Goal: Information Seeking & Learning: Check status

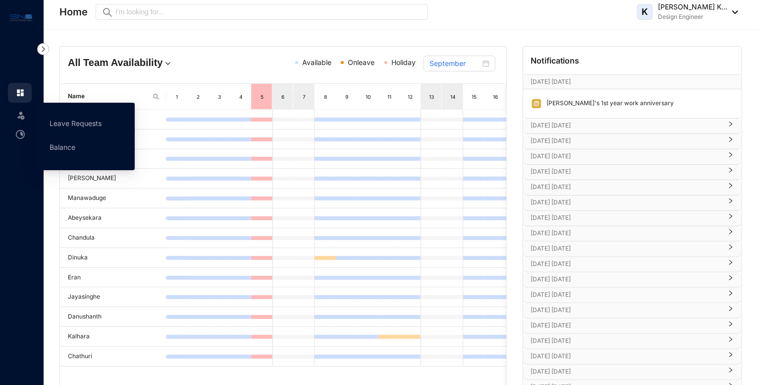
click at [16, 114] on img at bounding box center [21, 115] width 10 height 10
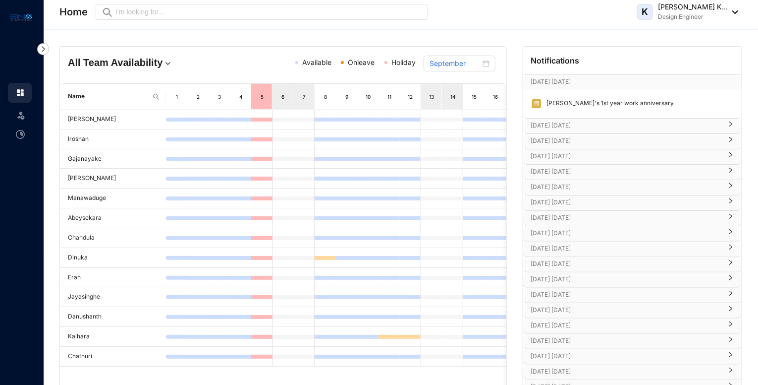
click at [18, 114] on img at bounding box center [21, 115] width 10 height 10
click at [23, 114] on img at bounding box center [21, 115] width 10 height 10
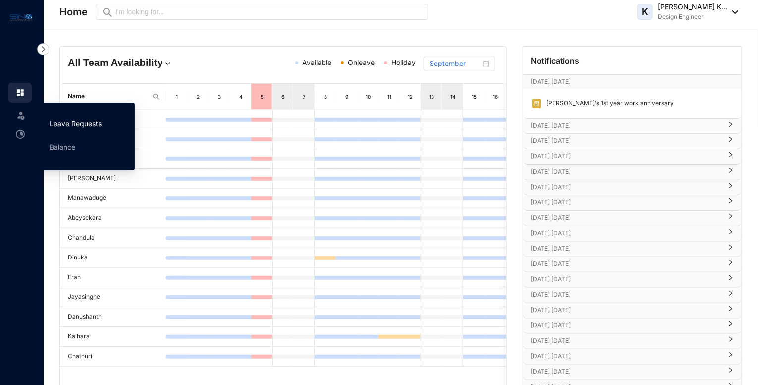
click at [69, 123] on link "Leave Requests" at bounding box center [76, 123] width 52 height 8
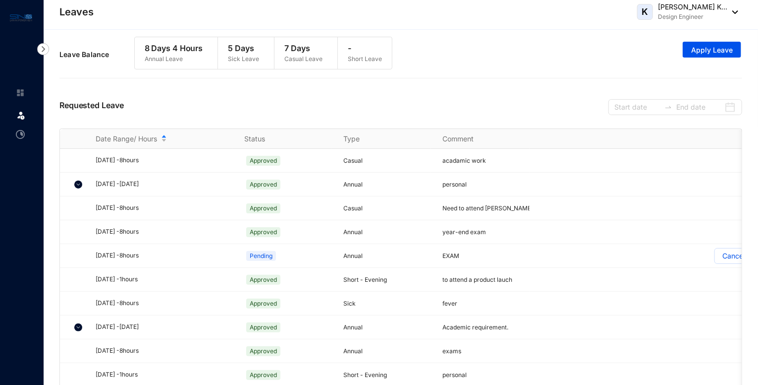
click at [100, 54] on p "Leave Balance" at bounding box center [96, 55] width 75 height 10
drag, startPoint x: 181, startPoint y: 56, endPoint x: 302, endPoint y: 67, distance: 122.0
click at [182, 56] on p "Annual Leave" at bounding box center [174, 59] width 58 height 10
drag, startPoint x: 313, startPoint y: 69, endPoint x: 320, endPoint y: 68, distance: 7.6
click at [320, 68] on div "8 Days 4 Hours Annual Leave 5 Days Sick Leave 7 Days Casual Leave - Short Leave" at bounding box center [263, 57] width 259 height 41
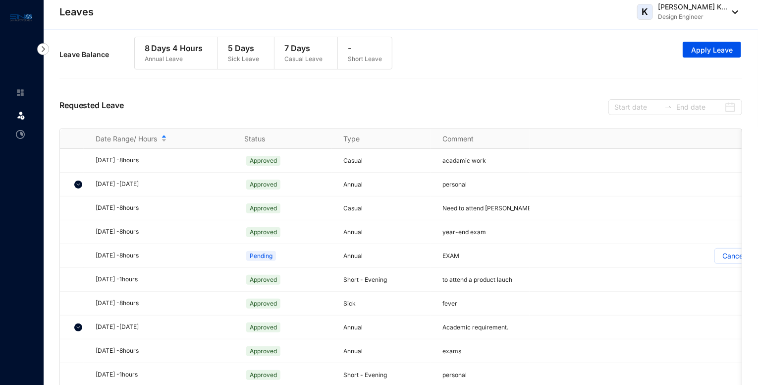
click at [363, 62] on div "- Short Leave" at bounding box center [365, 53] width 54 height 32
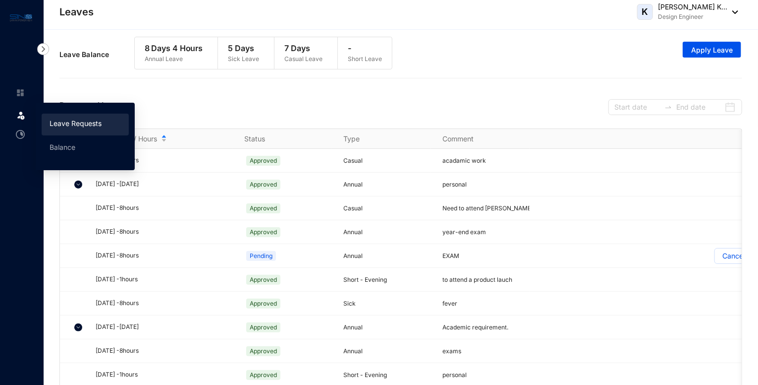
click at [22, 110] on span at bounding box center [21, 115] width 10 height 20
click at [67, 145] on link "Balance" at bounding box center [63, 147] width 26 height 8
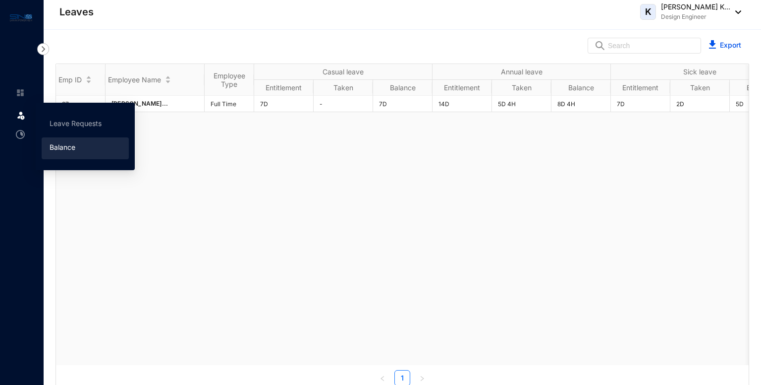
click at [25, 119] on img at bounding box center [21, 115] width 10 height 10
click at [67, 124] on link "Leave Requests" at bounding box center [76, 123] width 52 height 8
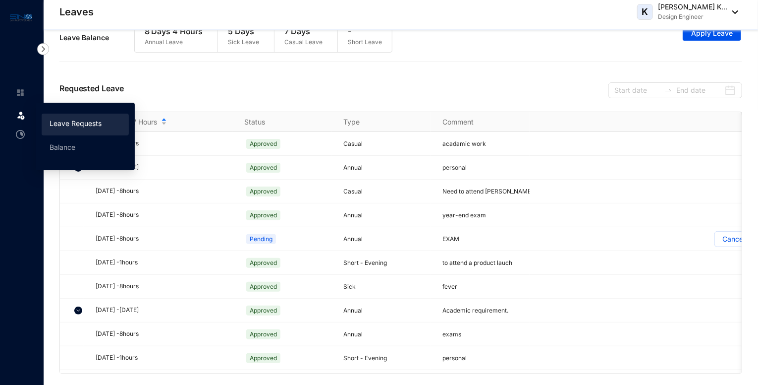
click at [23, 118] on img at bounding box center [21, 115] width 10 height 10
click at [69, 127] on link "Leave Requests" at bounding box center [76, 123] width 52 height 8
click at [25, 123] on span at bounding box center [21, 115] width 10 height 20
click at [75, 151] on link "Balance" at bounding box center [63, 147] width 26 height 8
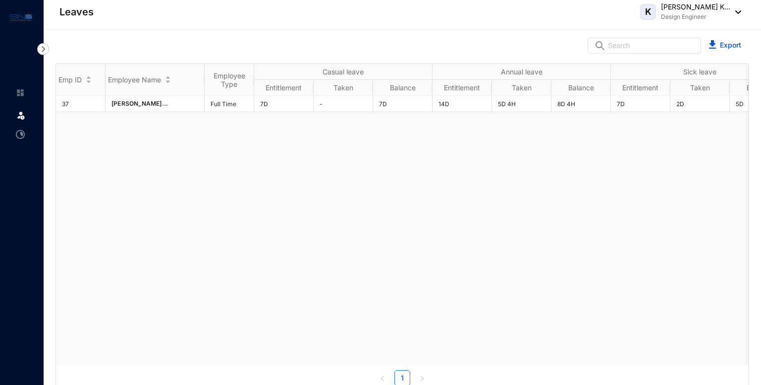
drag, startPoint x: 373, startPoint y: 365, endPoint x: 408, endPoint y: 358, distance: 35.9
click at [363, 358] on div "Emp ID Employee Name Employee Type Casual leave Annual leave Sick leave Lieu le…" at bounding box center [402, 225] width 693 height 322
click at [363, 242] on div "37 [PERSON_NAME]... Full Time 7D - 7D 14D 5D 4H 8D 4H 7D 2D 5D - - -" at bounding box center [402, 230] width 693 height 269
